Goal: Task Accomplishment & Management: Manage account settings

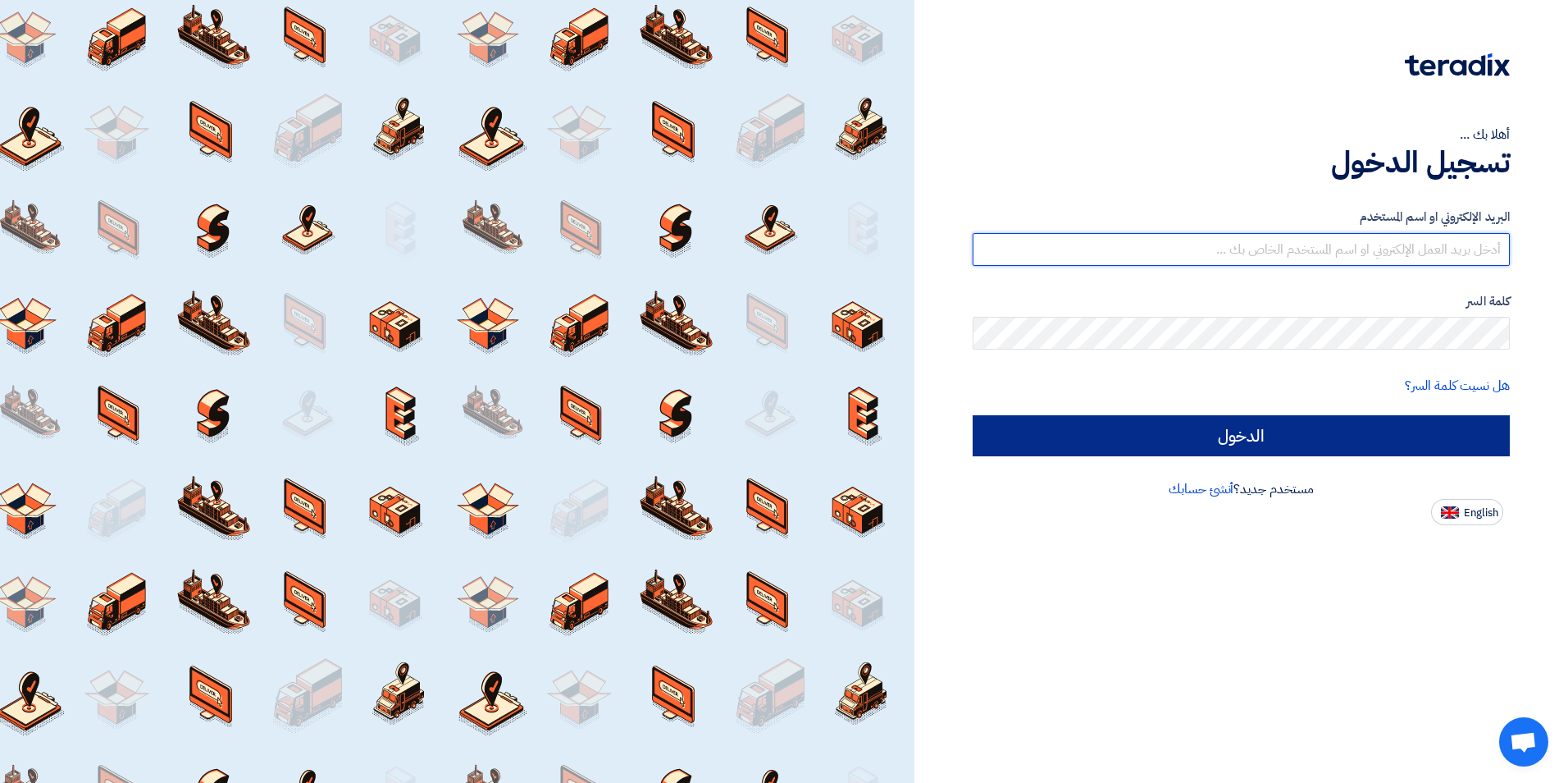
type input "[EMAIL_ADDRESS][DOMAIN_NAME]"
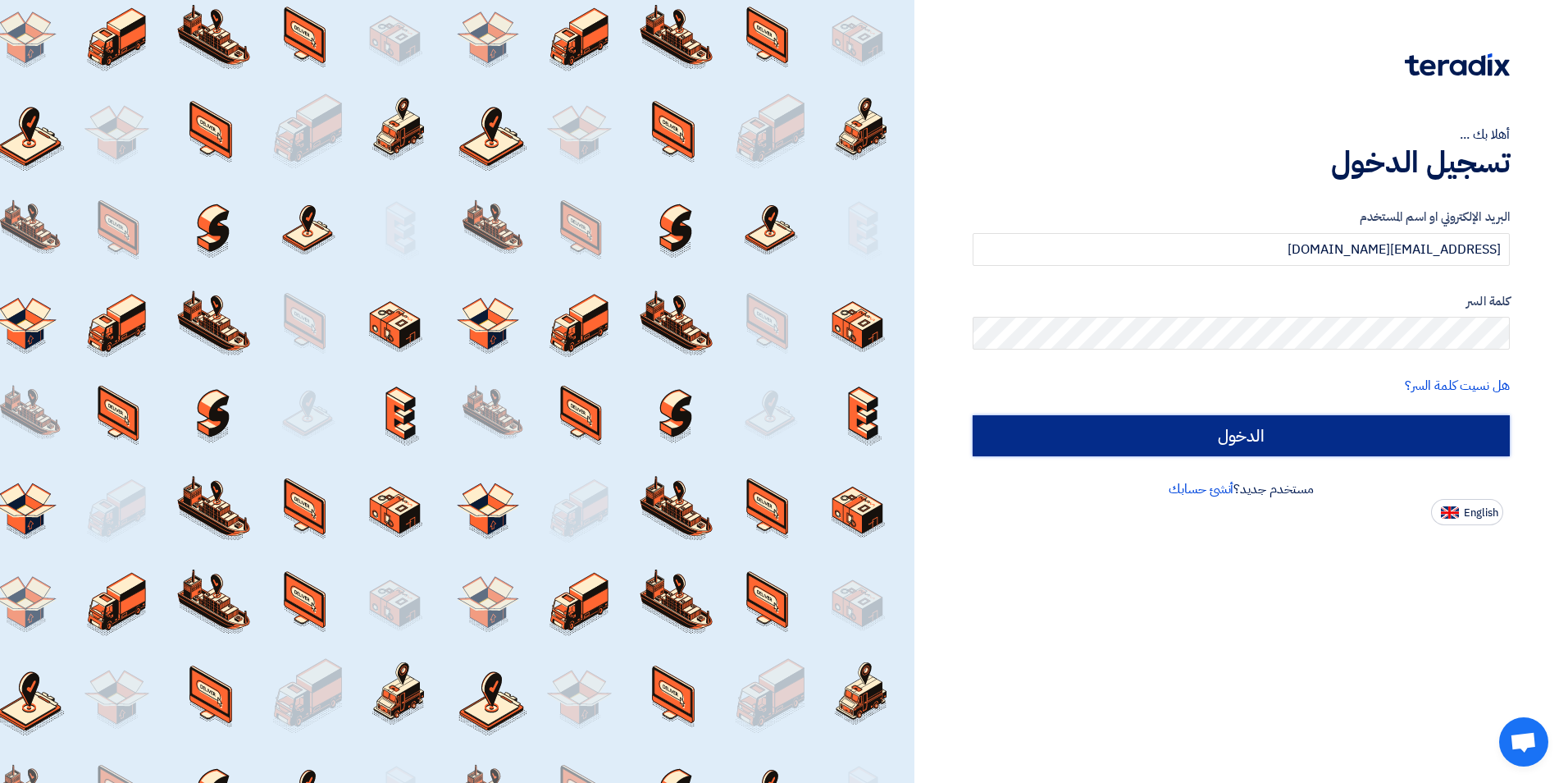
click at [1336, 435] on input "الدخول" at bounding box center [1241, 436] width 538 height 41
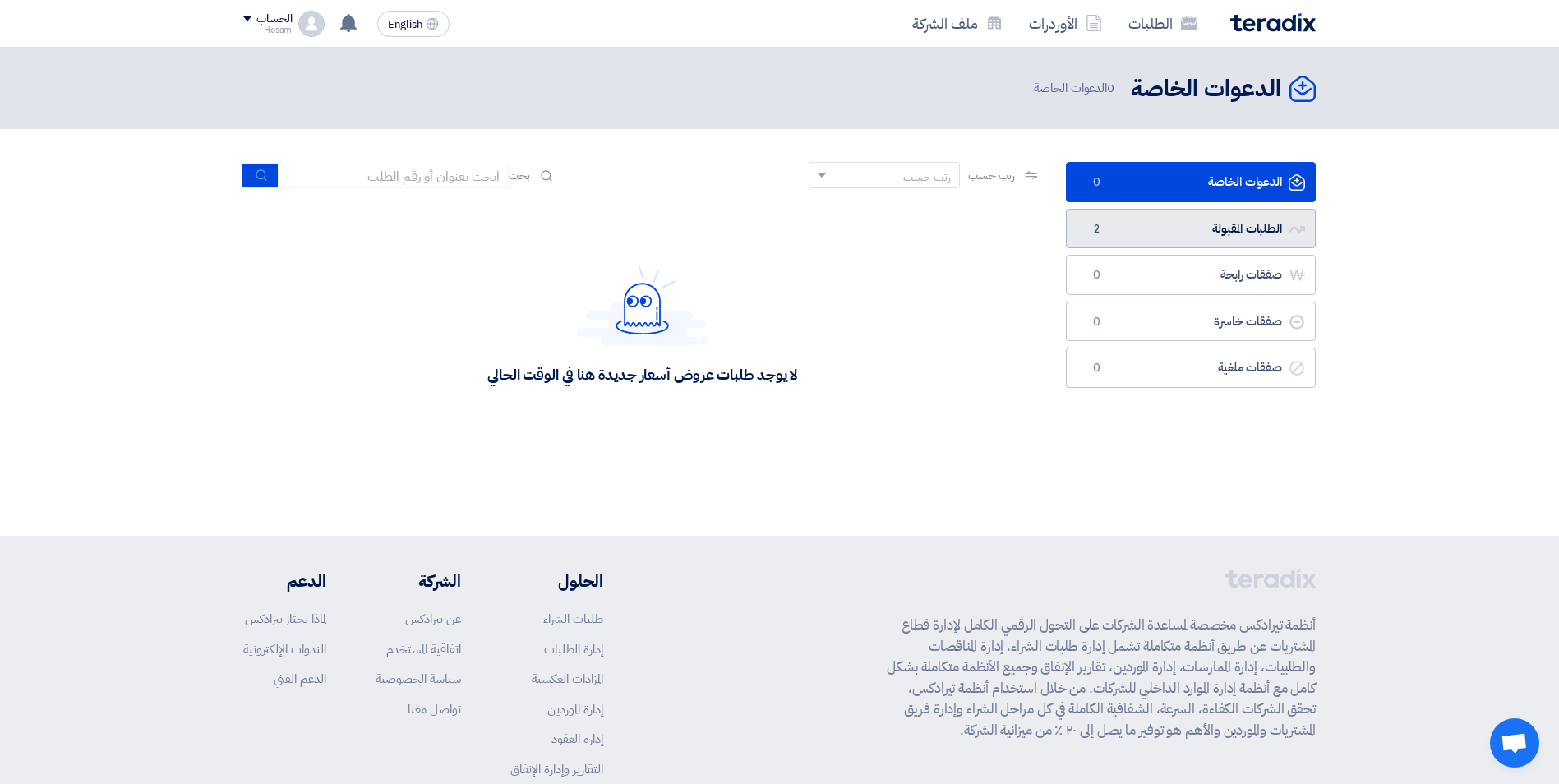
click at [1202, 229] on link "الطلبات المقبولة الطلبات المقبولة 2" at bounding box center [1191, 228] width 250 height 41
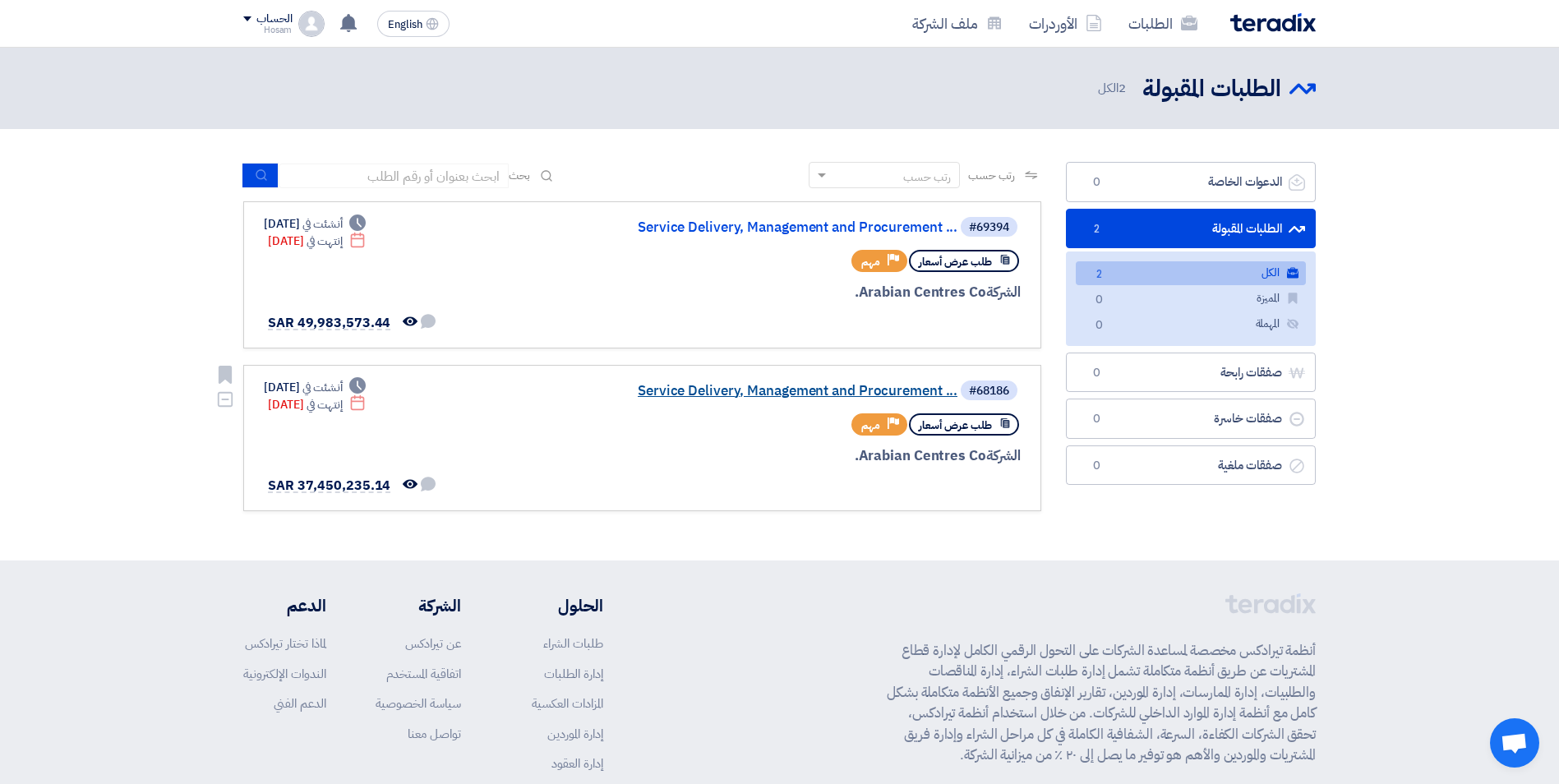
click at [765, 393] on link "Service Delivery, Management and Procurement ..." at bounding box center [793, 391] width 329 height 15
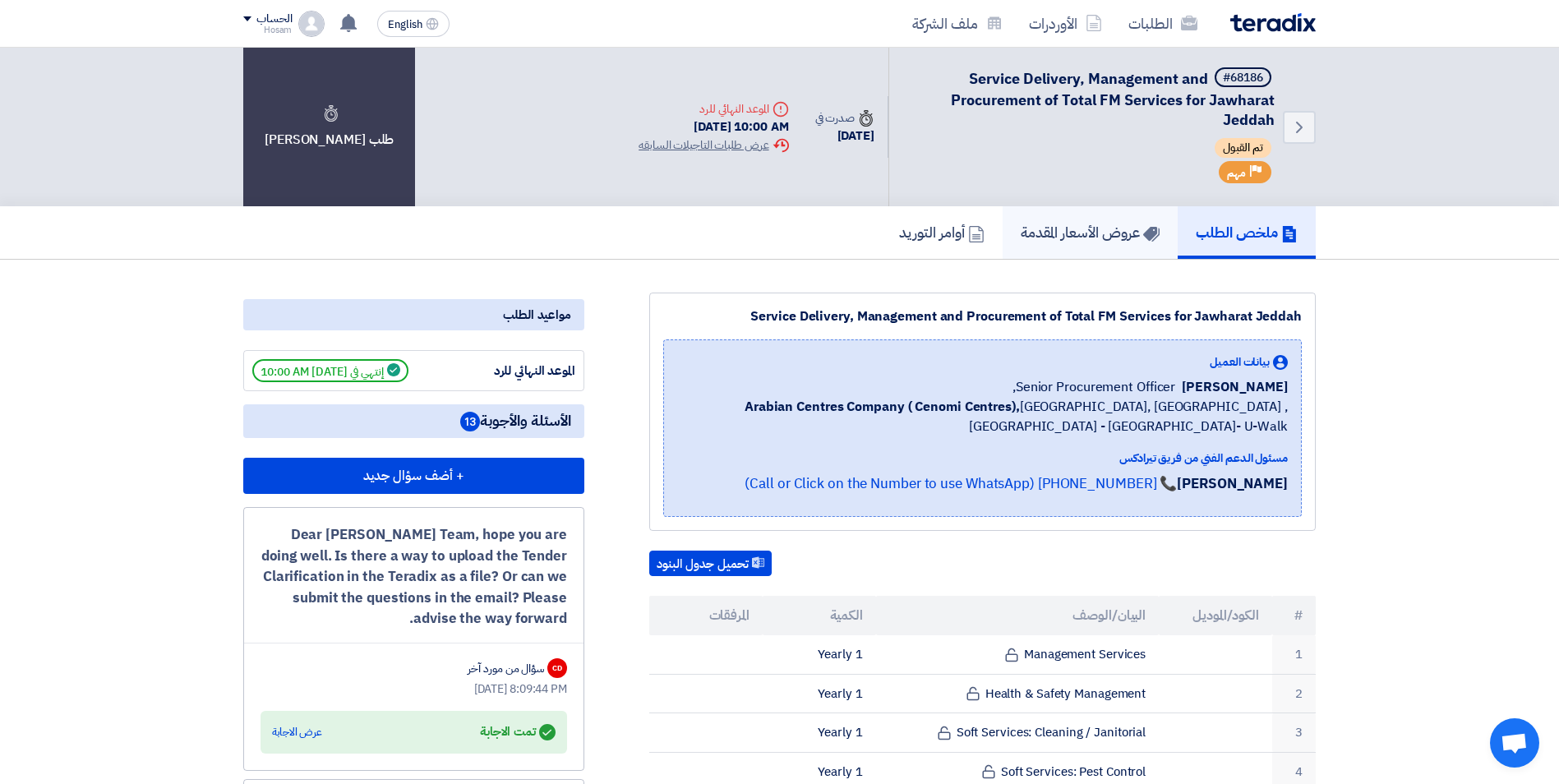
click at [1031, 235] on h5 "عروض الأسعار المقدمة" at bounding box center [1091, 232] width 139 height 19
